Goal: Information Seeking & Learning: Find specific fact

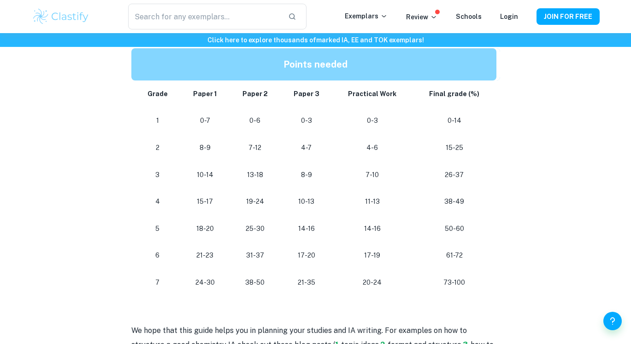
scroll to position [856, 0]
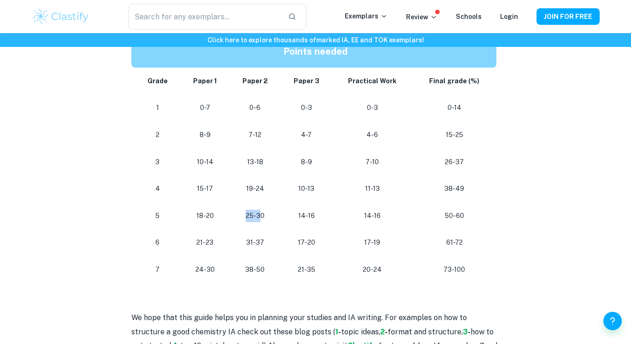
drag, startPoint x: 243, startPoint y: 216, endPoint x: 259, endPoint y: 215, distance: 16.1
click at [259, 215] on p "25-30" at bounding box center [255, 216] width 36 height 12
click at [256, 187] on p "19-24" at bounding box center [255, 189] width 36 height 12
click at [254, 190] on p "19-24" at bounding box center [255, 189] width 36 height 12
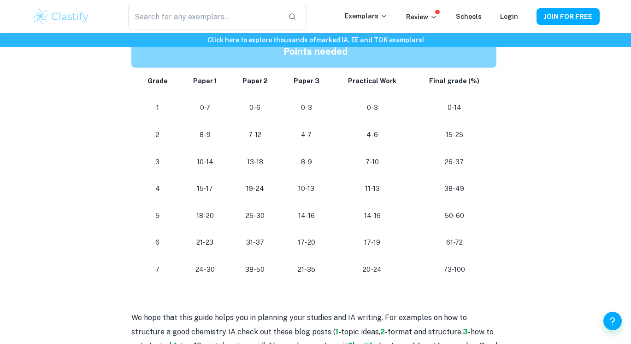
click at [263, 193] on p "19-24" at bounding box center [255, 189] width 36 height 12
drag, startPoint x: 242, startPoint y: 193, endPoint x: 280, endPoint y: 190, distance: 37.4
click at [280, 190] on td "19-24" at bounding box center [254, 188] width 51 height 27
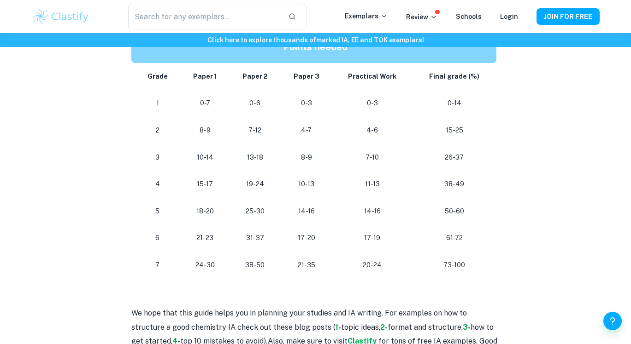
scroll to position [861, 0]
drag, startPoint x: 243, startPoint y: 210, endPoint x: 271, endPoint y: 221, distance: 30.8
click at [271, 221] on td "25-30" at bounding box center [254, 211] width 51 height 27
drag, startPoint x: 244, startPoint y: 262, endPoint x: 276, endPoint y: 262, distance: 32.7
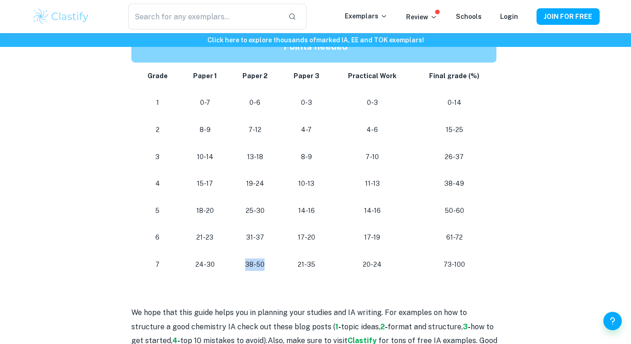
click at [276, 262] on td "38-50" at bounding box center [254, 264] width 51 height 27
click at [315, 264] on p "21-35" at bounding box center [306, 265] width 37 height 12
click at [269, 265] on p "38-50" at bounding box center [255, 265] width 36 height 12
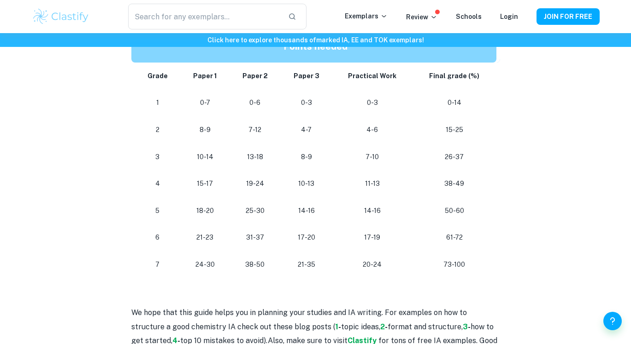
click at [260, 264] on p "38-50" at bounding box center [255, 265] width 36 height 12
click at [260, 263] on p "38-50" at bounding box center [255, 265] width 36 height 12
click at [254, 263] on p "38-50" at bounding box center [255, 265] width 36 height 12
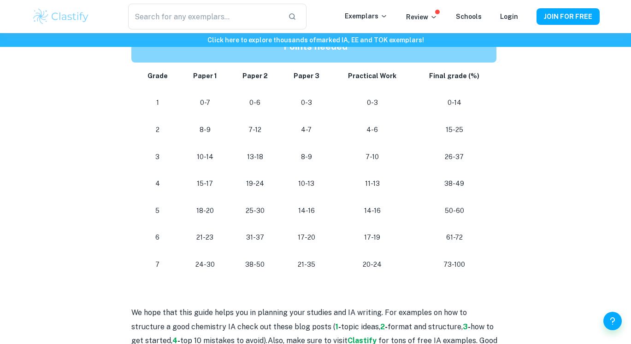
click at [252, 264] on p "38-50" at bounding box center [255, 265] width 36 height 12
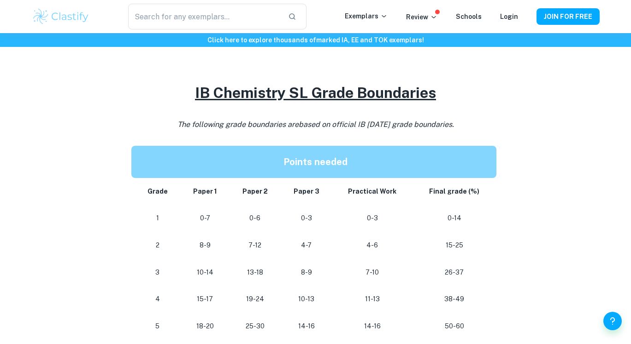
scroll to position [739, 0]
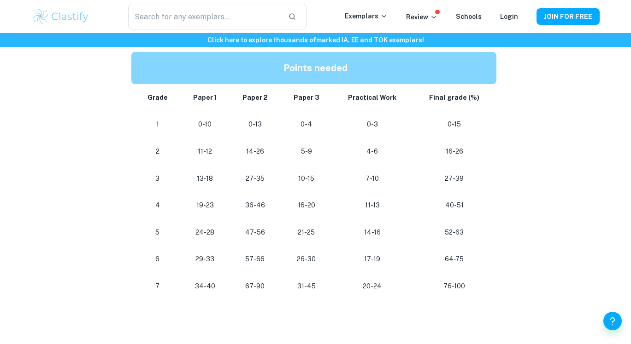
scroll to position [487, 0]
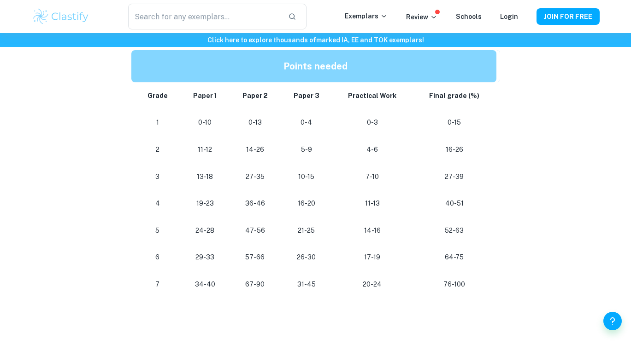
click at [366, 257] on p "17-19" at bounding box center [371, 257] width 65 height 12
click at [374, 257] on p "17-19" at bounding box center [371, 257] width 65 height 12
drag, startPoint x: 381, startPoint y: 257, endPoint x: 349, endPoint y: 257, distance: 32.2
click at [349, 257] on p "17-19" at bounding box center [371, 257] width 65 height 12
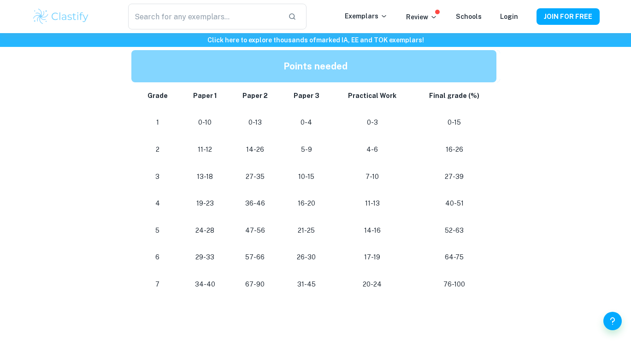
click at [357, 252] on p "17-19" at bounding box center [371, 257] width 65 height 12
click at [376, 260] on p "17-19" at bounding box center [371, 257] width 65 height 12
click at [382, 257] on p "17-19" at bounding box center [371, 257] width 65 height 12
drag, startPoint x: 382, startPoint y: 257, endPoint x: 360, endPoint y: 262, distance: 22.7
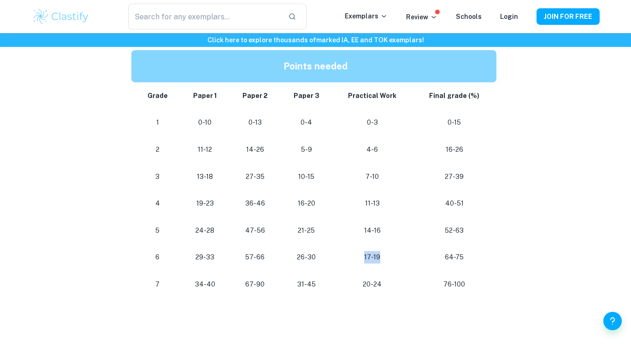
click at [360, 262] on p "17-19" at bounding box center [371, 257] width 65 height 12
click at [367, 207] on p "11-13" at bounding box center [371, 204] width 65 height 12
drag, startPoint x: 368, startPoint y: 204, endPoint x: 426, endPoint y: 204, distance: 58.5
click at [426, 204] on tr "4 19-23 36-46 16-20 11-13 40-51" at bounding box center [315, 203] width 368 height 27
click at [426, 204] on p "40-51" at bounding box center [454, 204] width 69 height 12
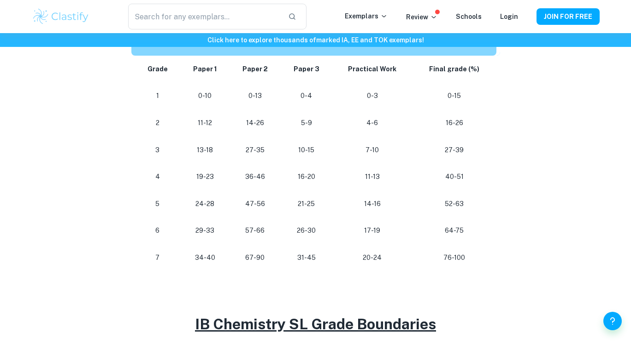
scroll to position [516, 0]
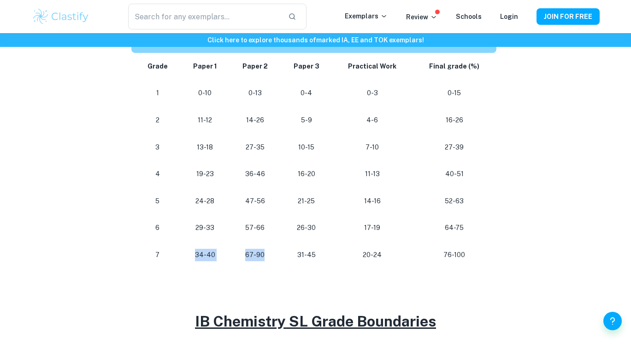
drag, startPoint x: 190, startPoint y: 247, endPoint x: 279, endPoint y: 250, distance: 88.9
click at [279, 250] on tr "7 34-40 67-90 31-45 20-24 76-100" at bounding box center [315, 255] width 368 height 27
click at [279, 250] on td "67-90" at bounding box center [254, 255] width 51 height 27
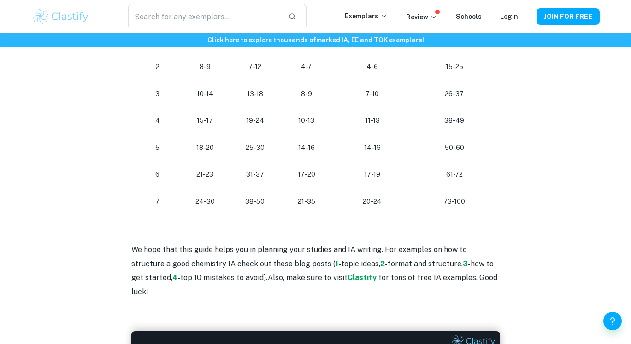
scroll to position [926, 0]
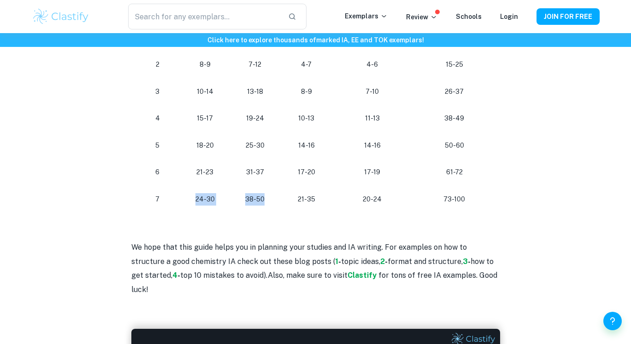
drag, startPoint x: 195, startPoint y: 199, endPoint x: 269, endPoint y: 201, distance: 74.2
click at [269, 201] on tr "7 24-30 38-50 21-35 20-24 73-100" at bounding box center [315, 199] width 368 height 27
click at [269, 201] on p "38-50" at bounding box center [255, 199] width 36 height 12
